Goal: Task Accomplishment & Management: Manage account settings

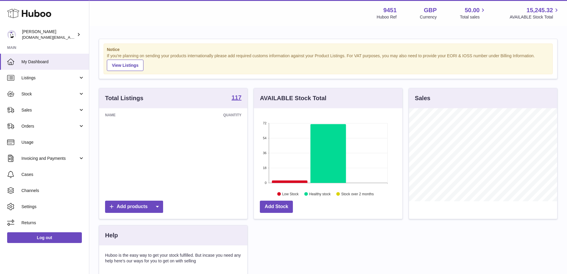
scroll to position [93, 149]
click at [57, 94] on span "Stock" at bounding box center [49, 94] width 57 height 6
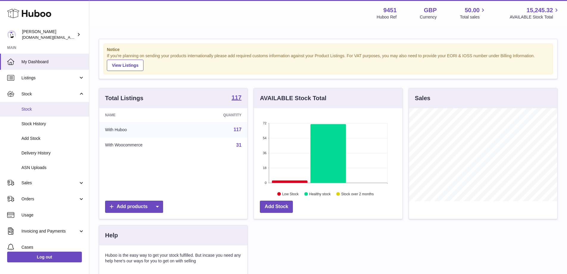
click at [54, 110] on span "Stock" at bounding box center [52, 109] width 63 height 6
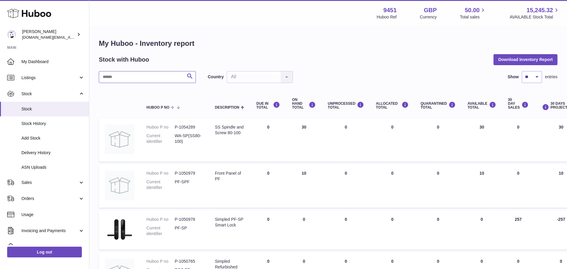
click at [141, 76] on input "text" at bounding box center [147, 77] width 97 height 12
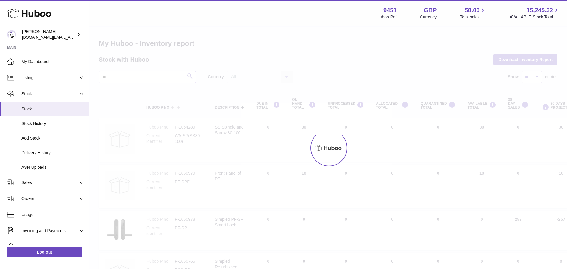
type input "**"
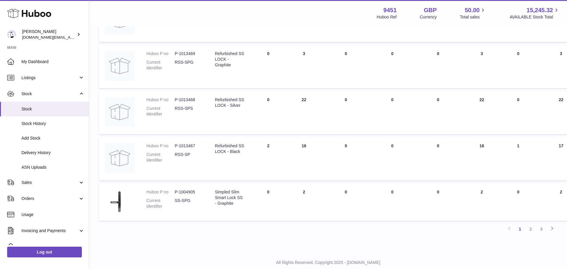
scroll to position [350, 0]
click at [531, 228] on link "2" at bounding box center [530, 226] width 11 height 11
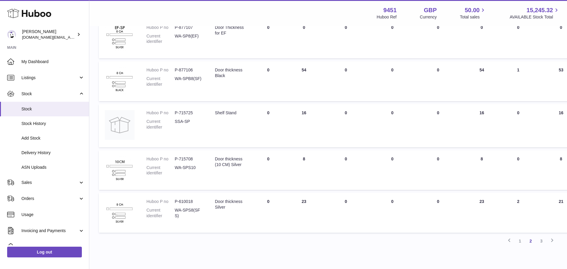
scroll to position [317, 0]
click at [539, 242] on link "3" at bounding box center [541, 240] width 11 height 11
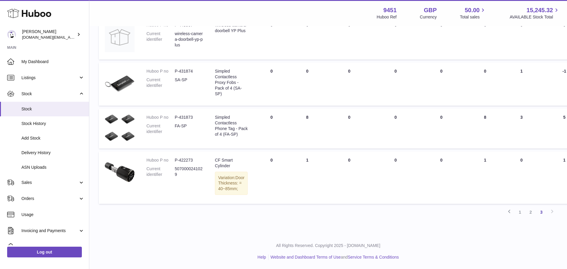
scroll to position [232, 0]
